Goal: Task Accomplishment & Management: Manage account settings

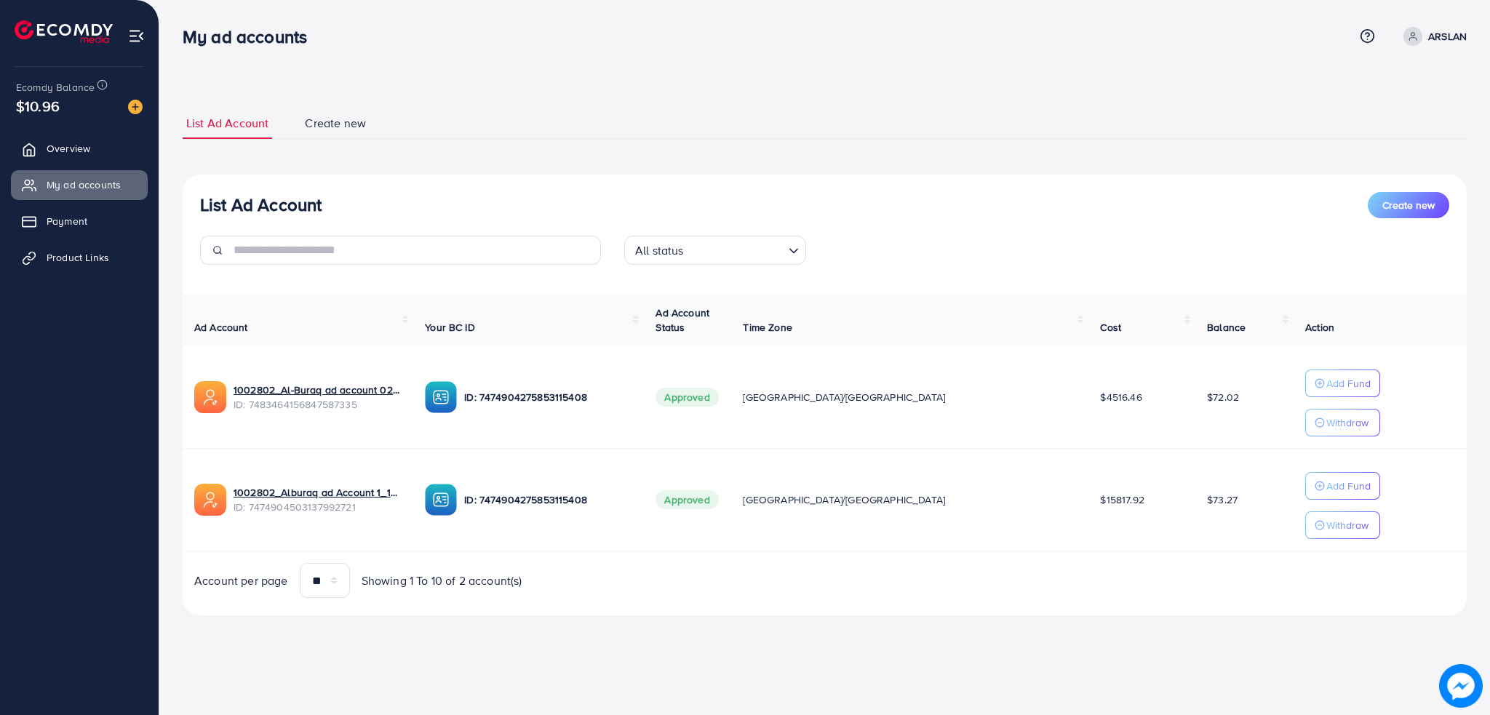
click at [926, 161] on div "List Ad Account Create new List Ad Account Create new All status Loading... Ad …" at bounding box center [825, 362] width 1284 height 508
click at [1327, 482] on p "Add Fund" at bounding box center [1349, 485] width 44 height 17
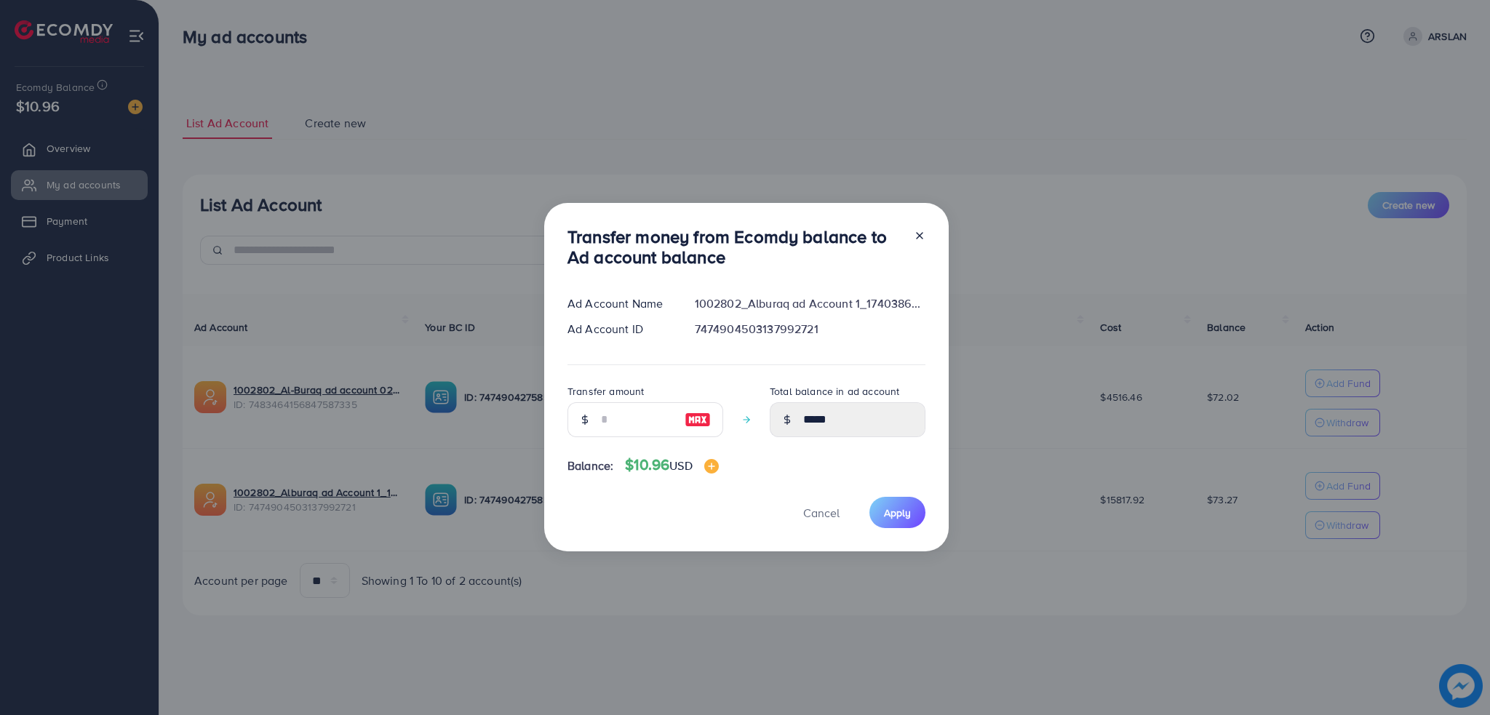
click at [703, 416] on img at bounding box center [698, 419] width 26 height 17
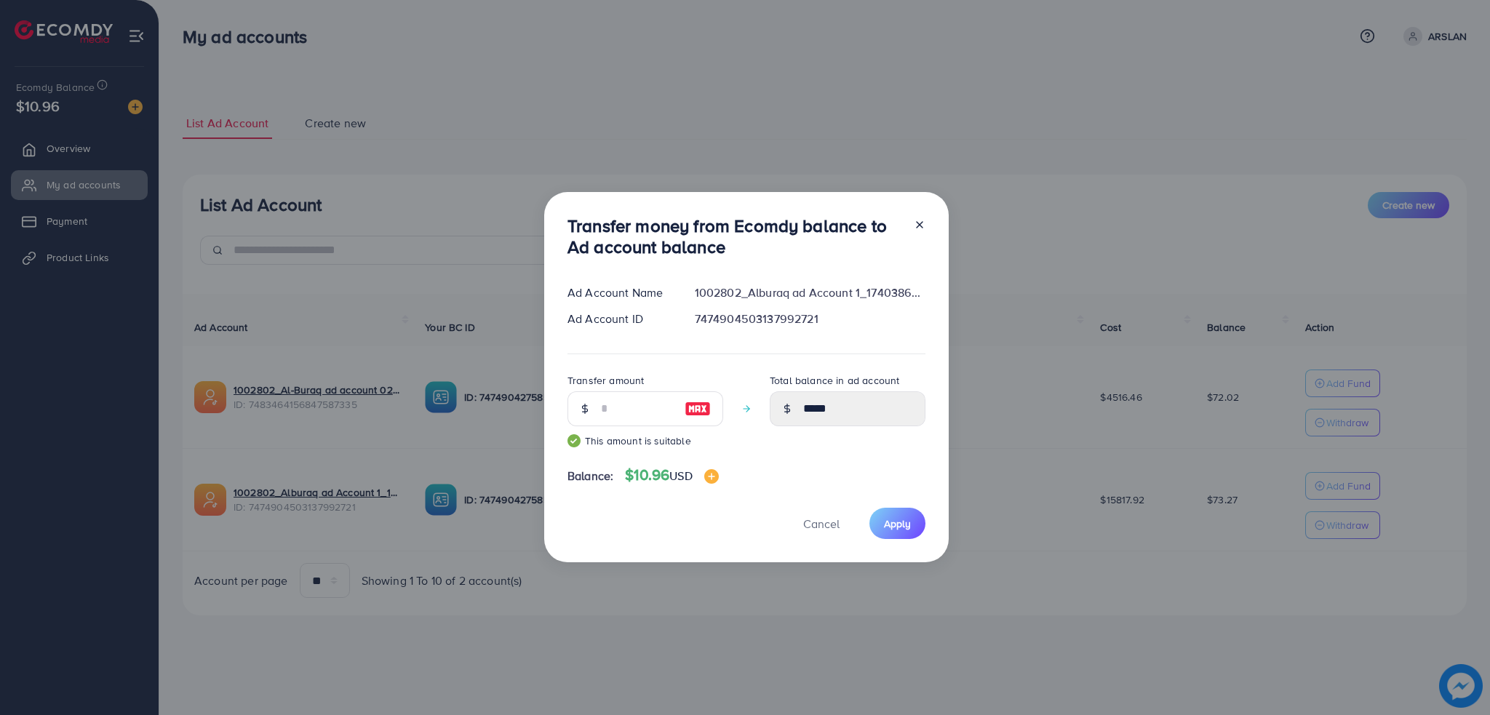
type input "**"
type input "*****"
click at [891, 525] on span "Apply" at bounding box center [897, 524] width 27 height 15
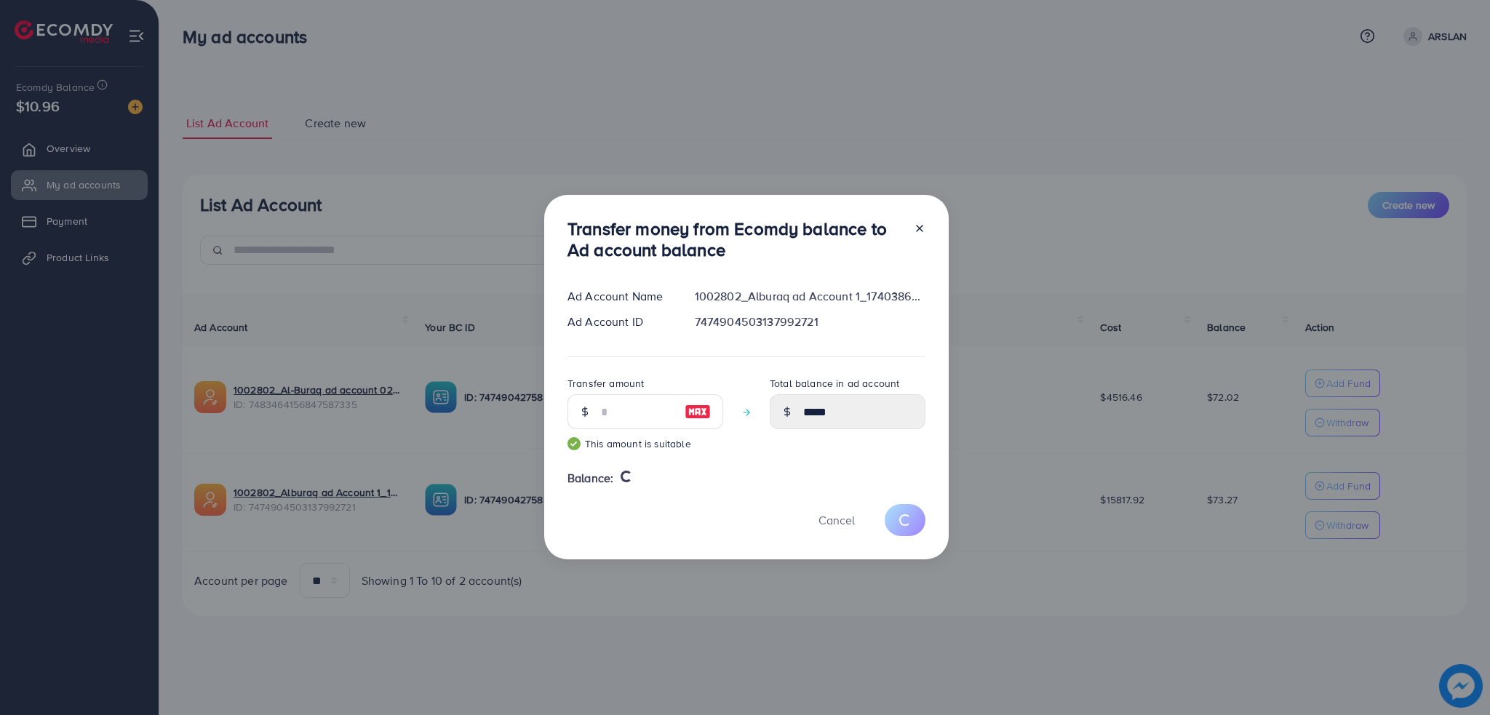
type input "*****"
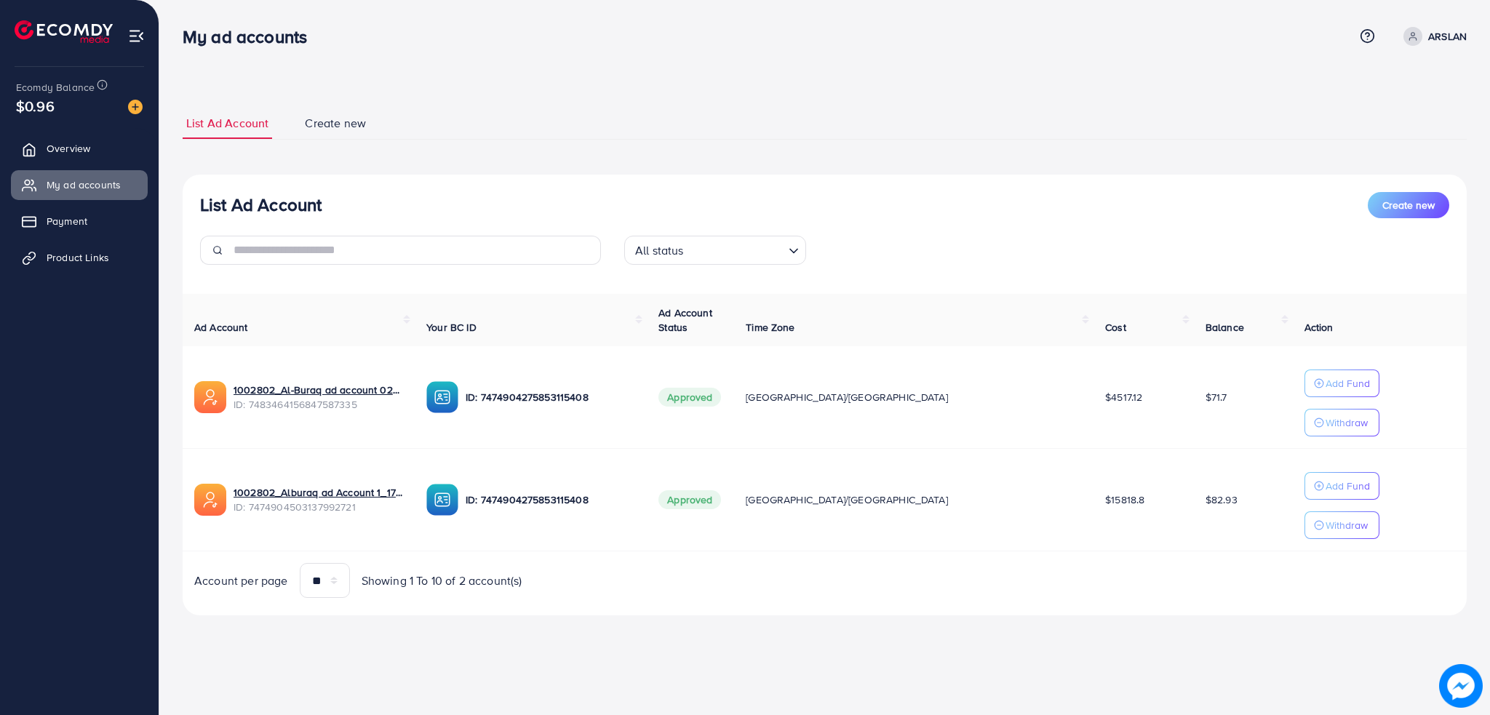
drag, startPoint x: 577, startPoint y: 175, endPoint x: 529, endPoint y: 172, distance: 48.1
click at [529, 172] on div "List Ad Account Create new List Ad Account Create new All status Loading... Ad …" at bounding box center [825, 362] width 1284 height 508
click at [615, 109] on ul "List Ad Account Create new" at bounding box center [825, 124] width 1284 height 32
click at [633, 61] on nav "My ad accounts Help Center Contact Support Term and policy About Us ARSLAN Prof…" at bounding box center [825, 36] width 1284 height 52
click at [637, 67] on div "List Ad Account Create new List Ad Account Create new All status Loading... Ad …" at bounding box center [824, 328] width 1331 height 656
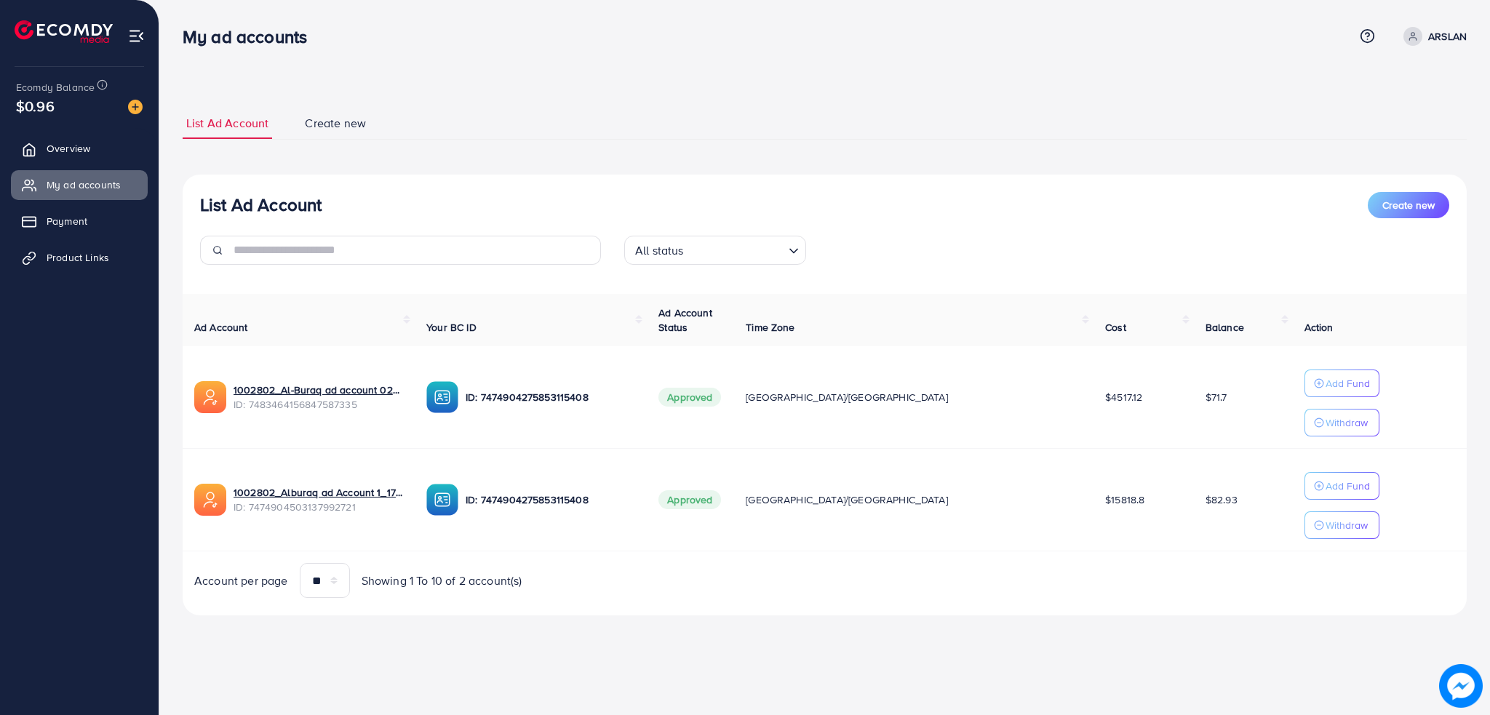
click at [637, 67] on div "List Ad Account Create new List Ad Account Create new All status Loading... Ad …" at bounding box center [824, 328] width 1331 height 656
click at [626, 62] on div "List Ad Account Create new List Ad Account Create new All status Loading... Ad …" at bounding box center [824, 328] width 1331 height 656
click at [606, 50] on div "My ad accounts Help Center Contact Support Term and policy About Us ARSLAN Prof…" at bounding box center [825, 36] width 1284 height 39
click at [399, 489] on link "1002802_Alburaq ad Account 1_1740386843243" at bounding box center [319, 492] width 170 height 15
click at [374, 393] on link "1002802_Al-Buraq ad account 02_1742380041767" at bounding box center [319, 390] width 170 height 15
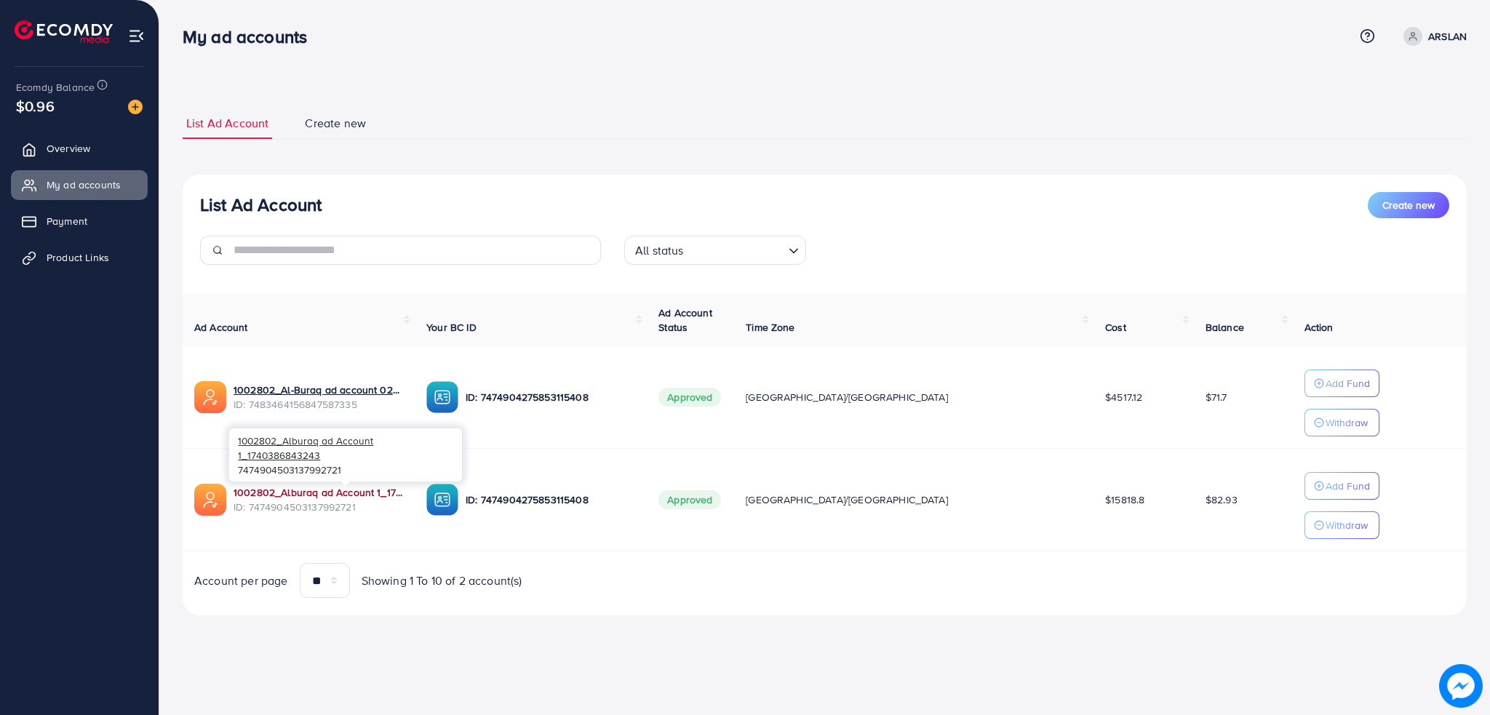
click at [375, 499] on link "1002802_Alburaq ad Account 1_1740386843243" at bounding box center [319, 492] width 170 height 15
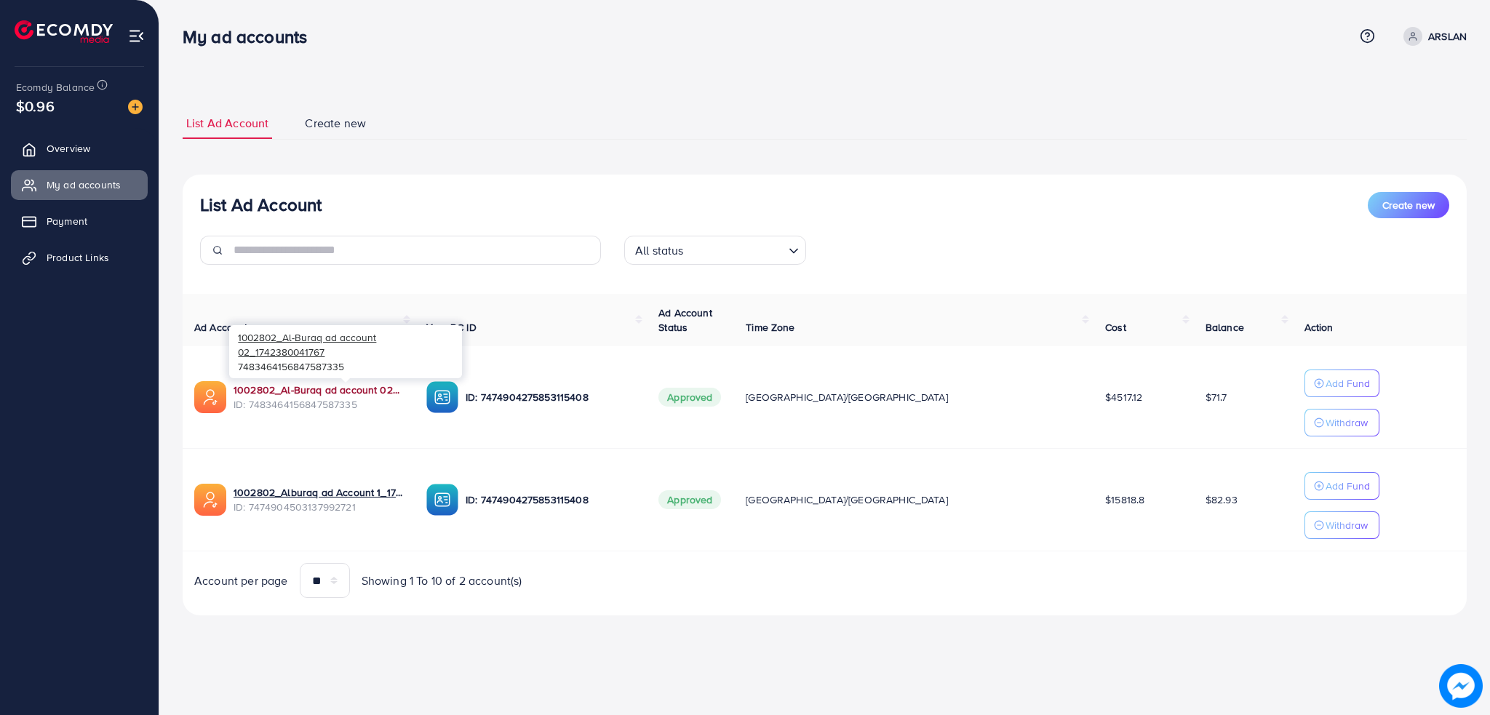
click at [403, 385] on link "1002802_Al-Buraq ad account 02_1742380041767" at bounding box center [319, 390] width 170 height 15
